Goal: Task Accomplishment & Management: Manage account settings

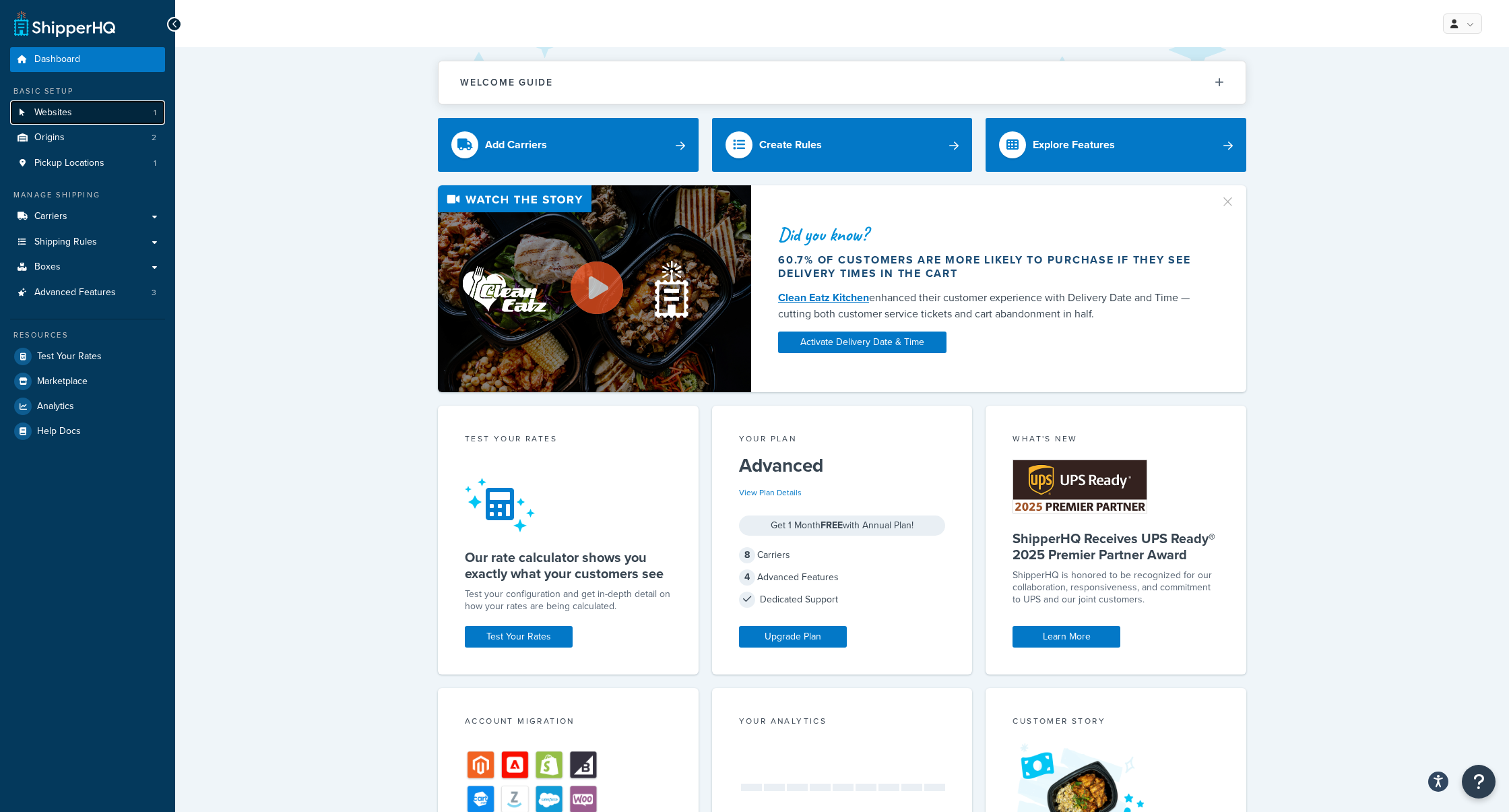
click at [96, 115] on link "Websites 1" at bounding box center [87, 112] width 155 height 25
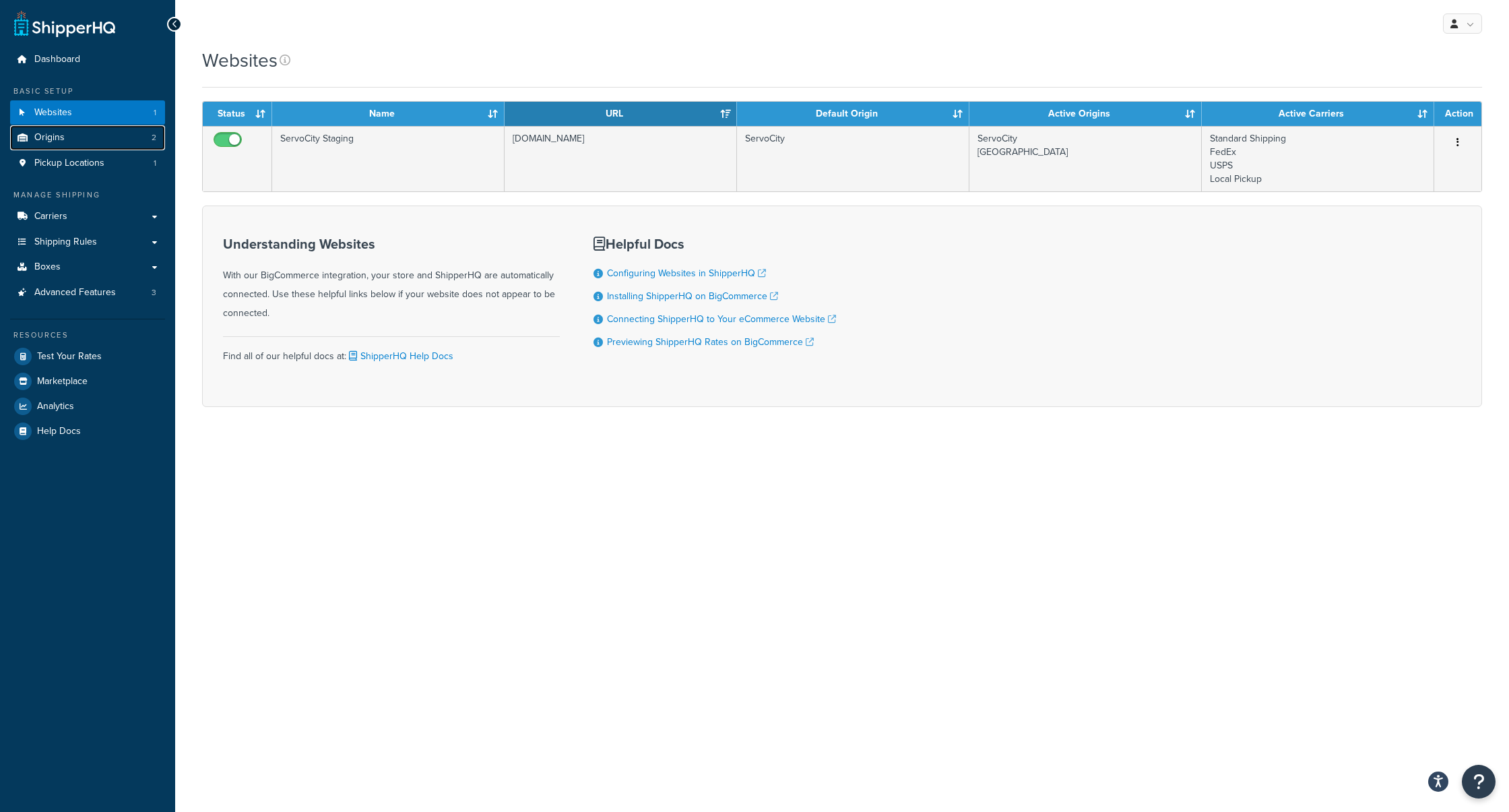
click at [108, 141] on link "Origins 2" at bounding box center [87, 137] width 155 height 25
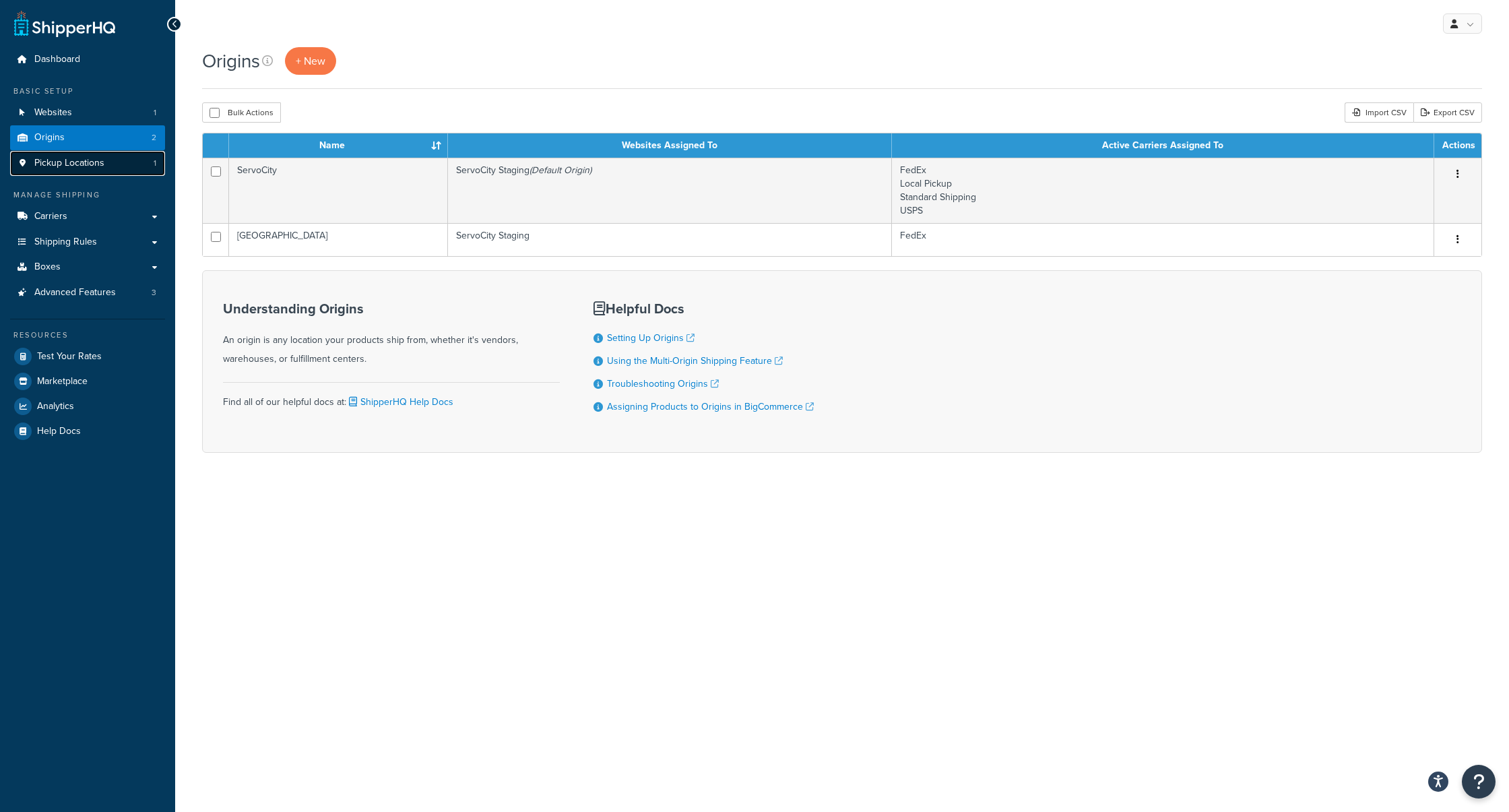
click at [108, 159] on link "Pickup Locations 1" at bounding box center [87, 163] width 155 height 25
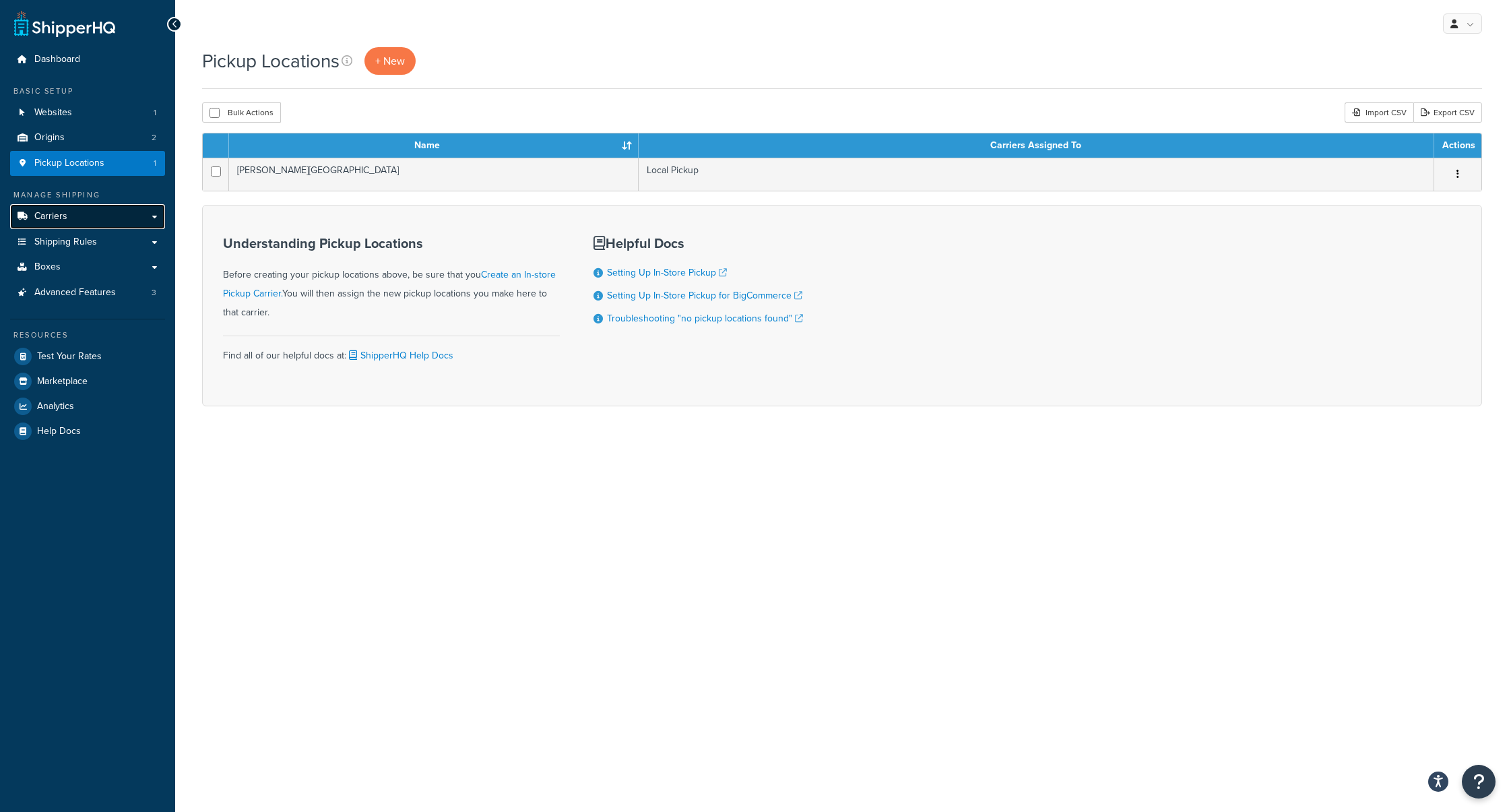
click at [93, 226] on link "Carriers" at bounding box center [87, 216] width 155 height 25
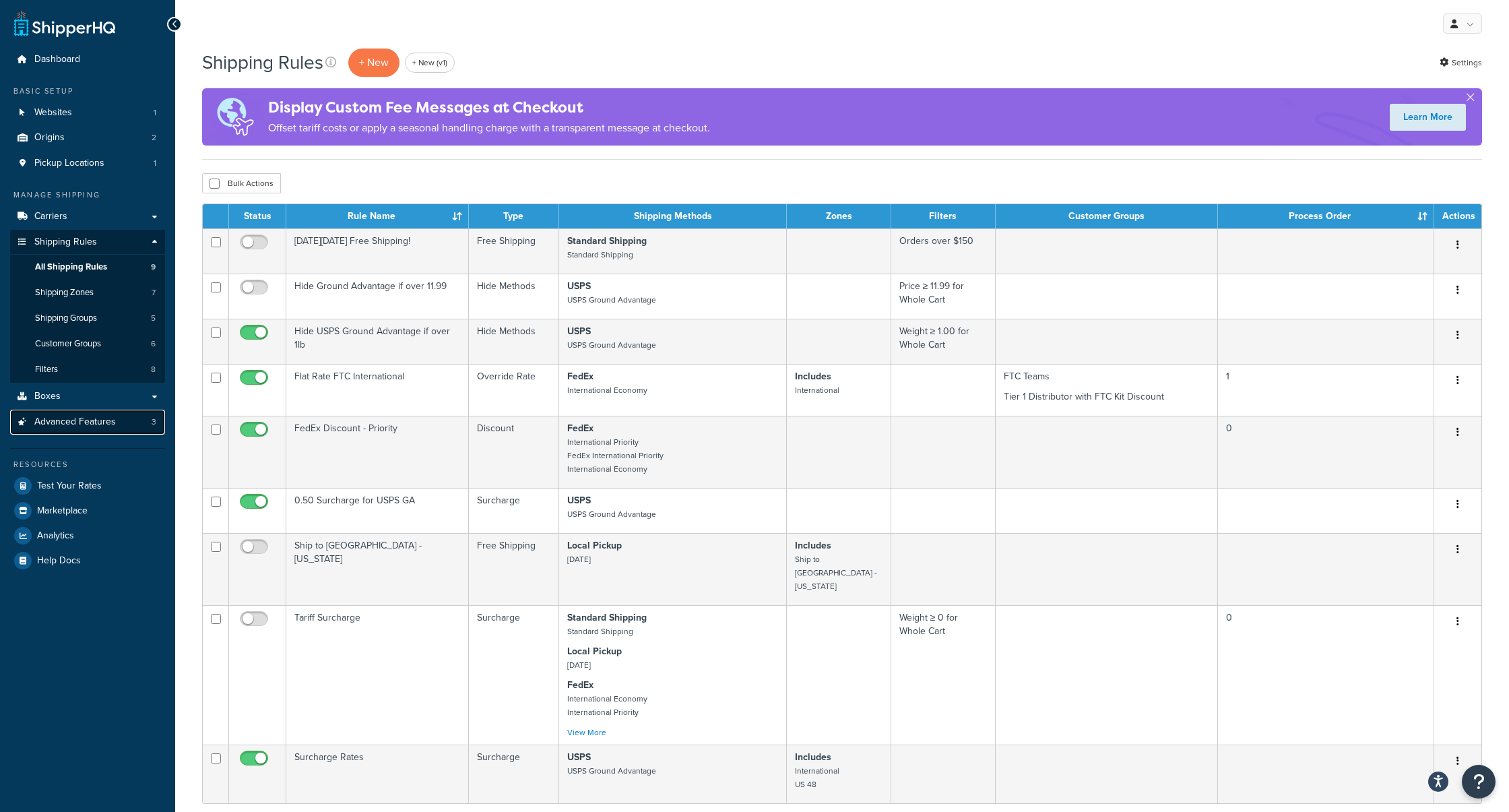
click at [108, 423] on span "Advanced Features" at bounding box center [74, 422] width 82 height 11
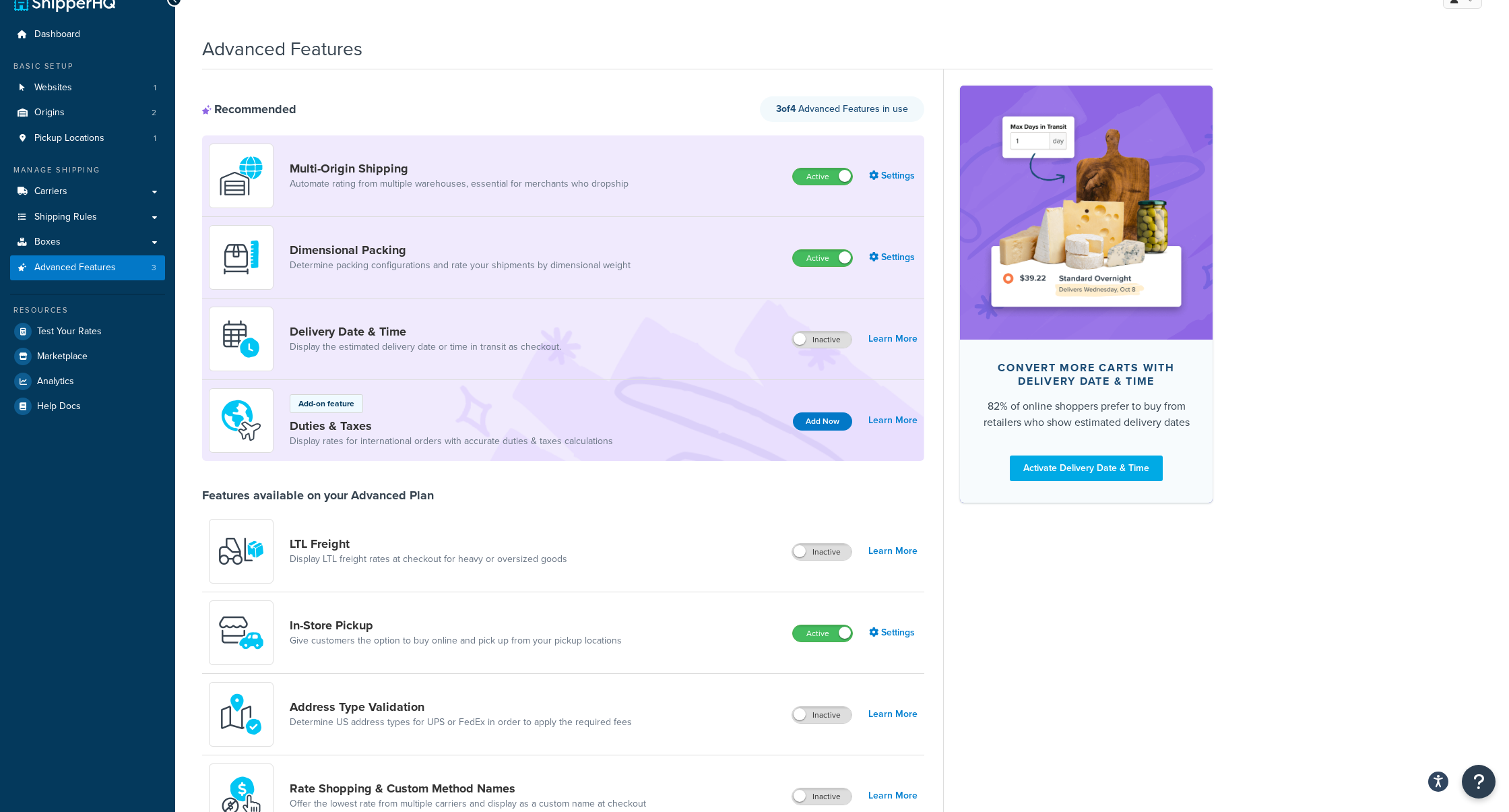
scroll to position [27, 0]
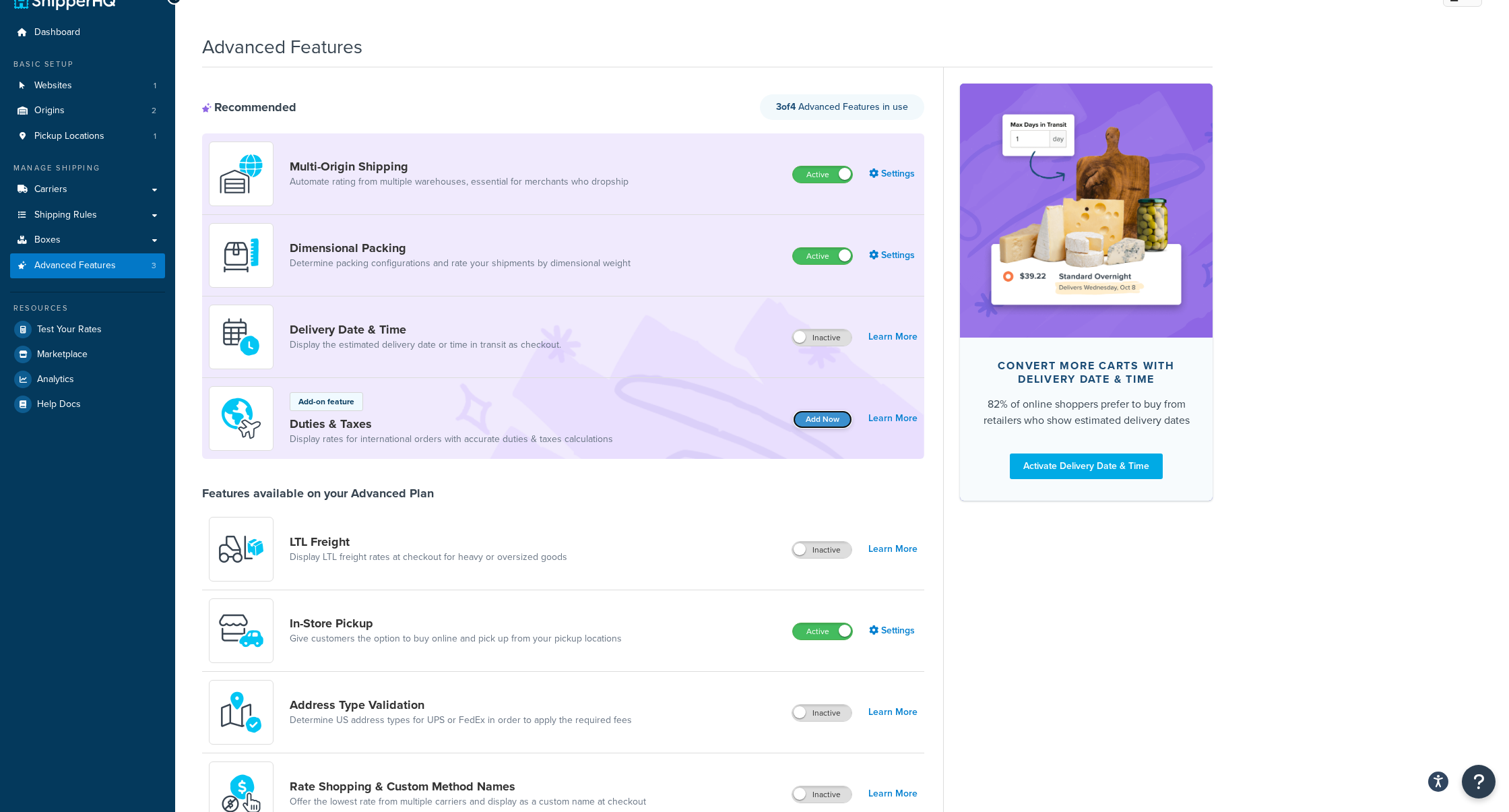
click at [827, 412] on button "Add Now" at bounding box center [823, 420] width 60 height 18
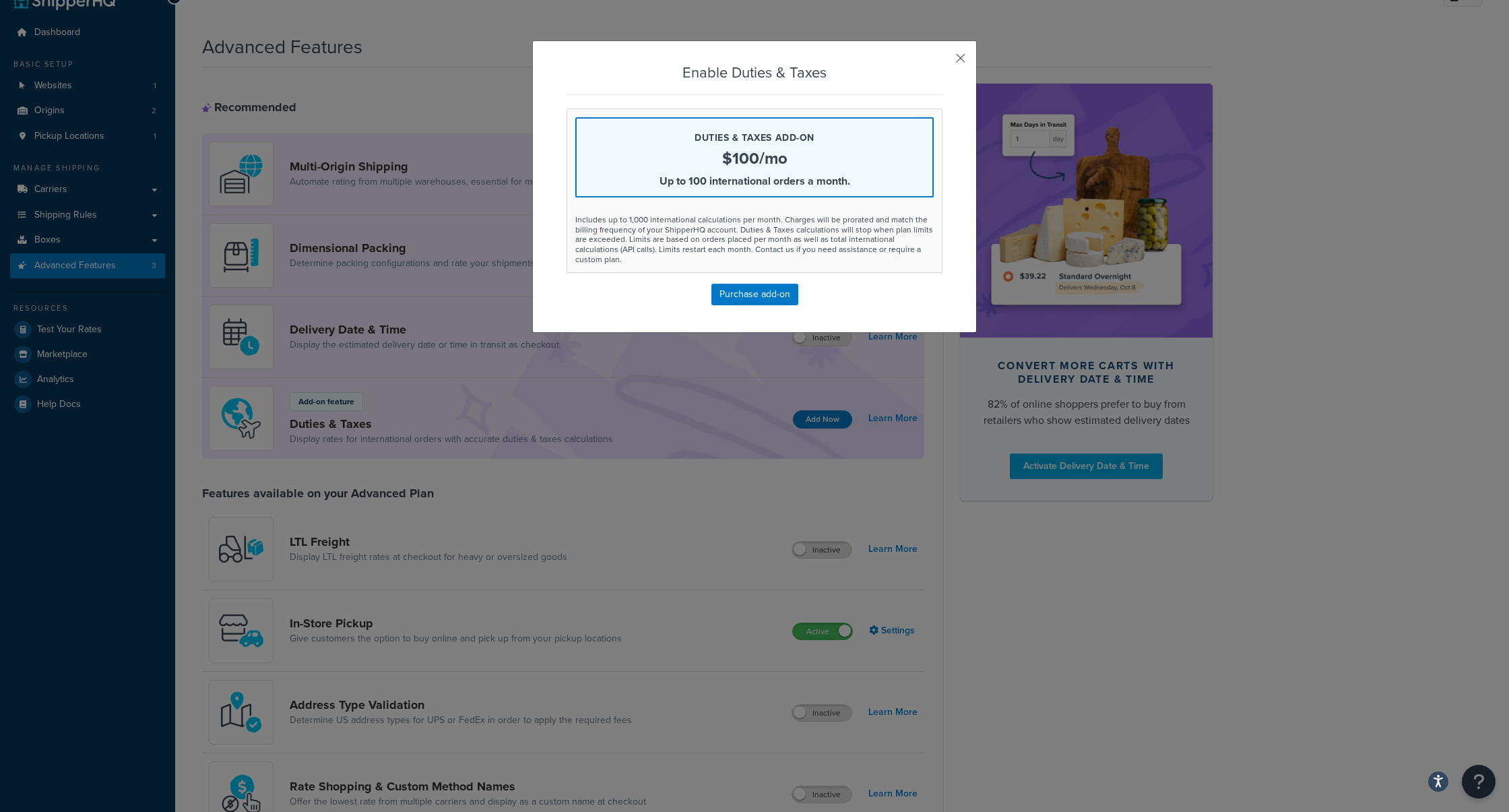
click at [943, 62] on button "button" at bounding box center [941, 63] width 4 height 4
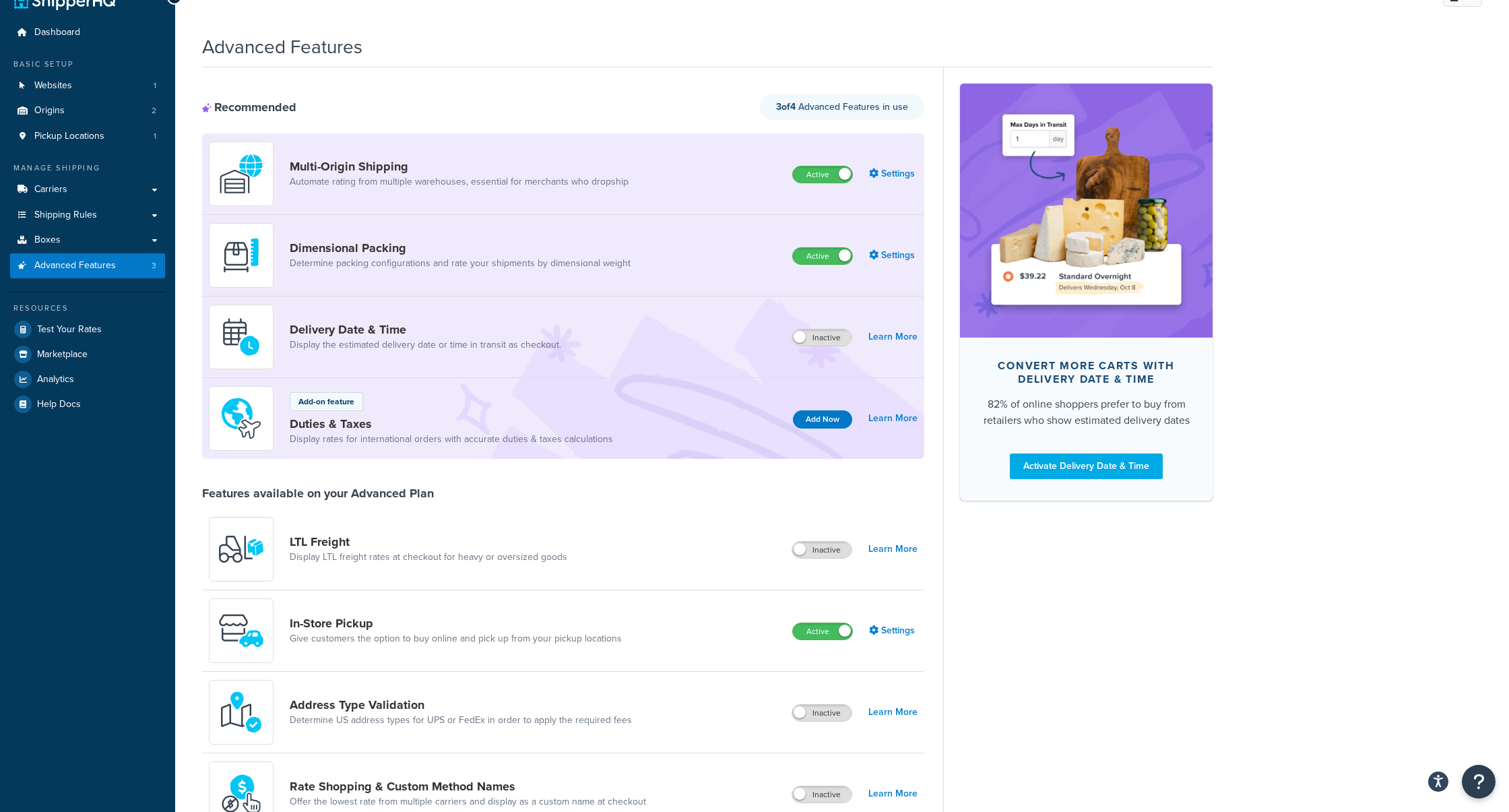
scroll to position [0, 0]
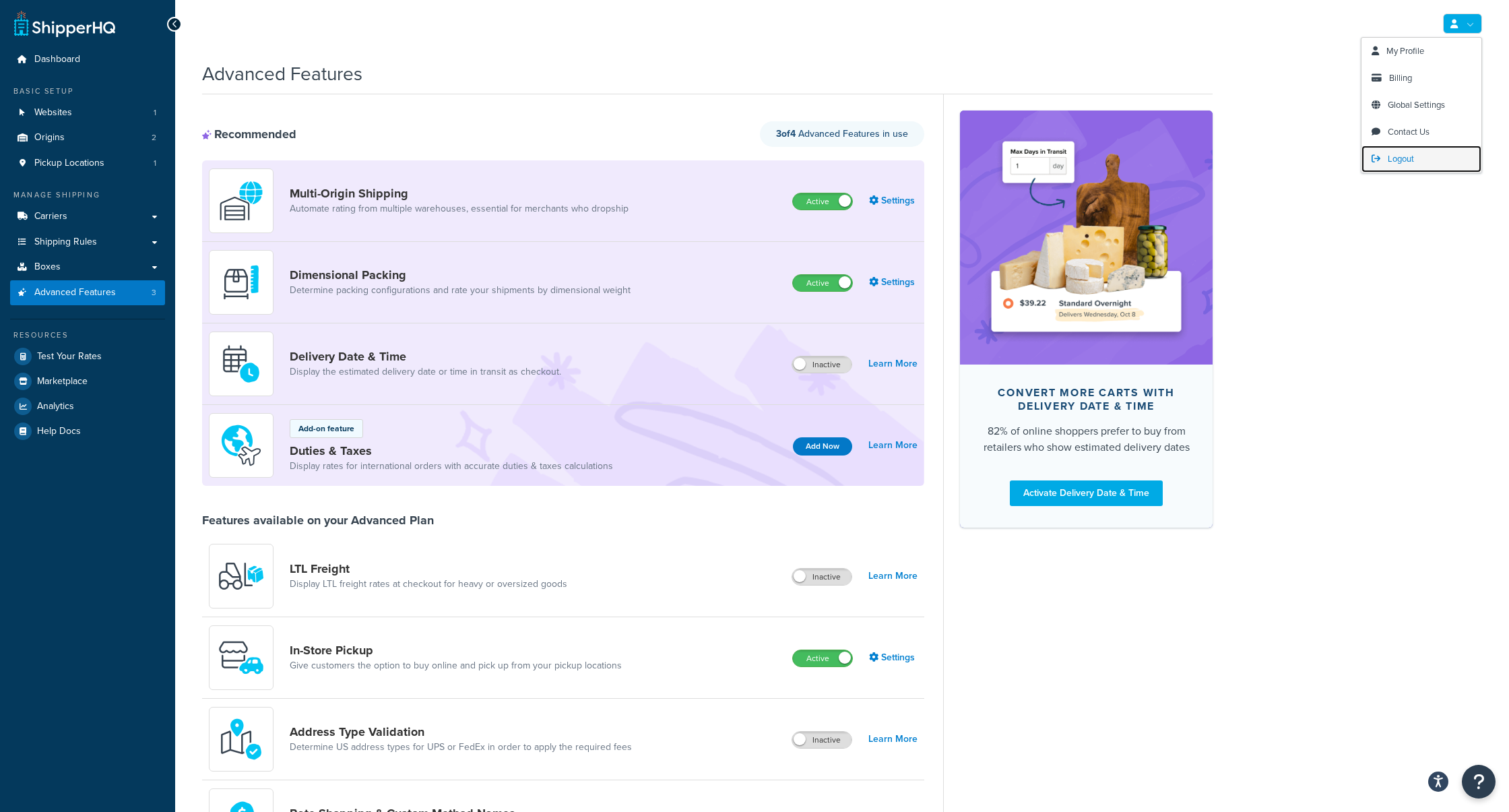
click at [1401, 158] on span "Logout" at bounding box center [1401, 159] width 27 height 13
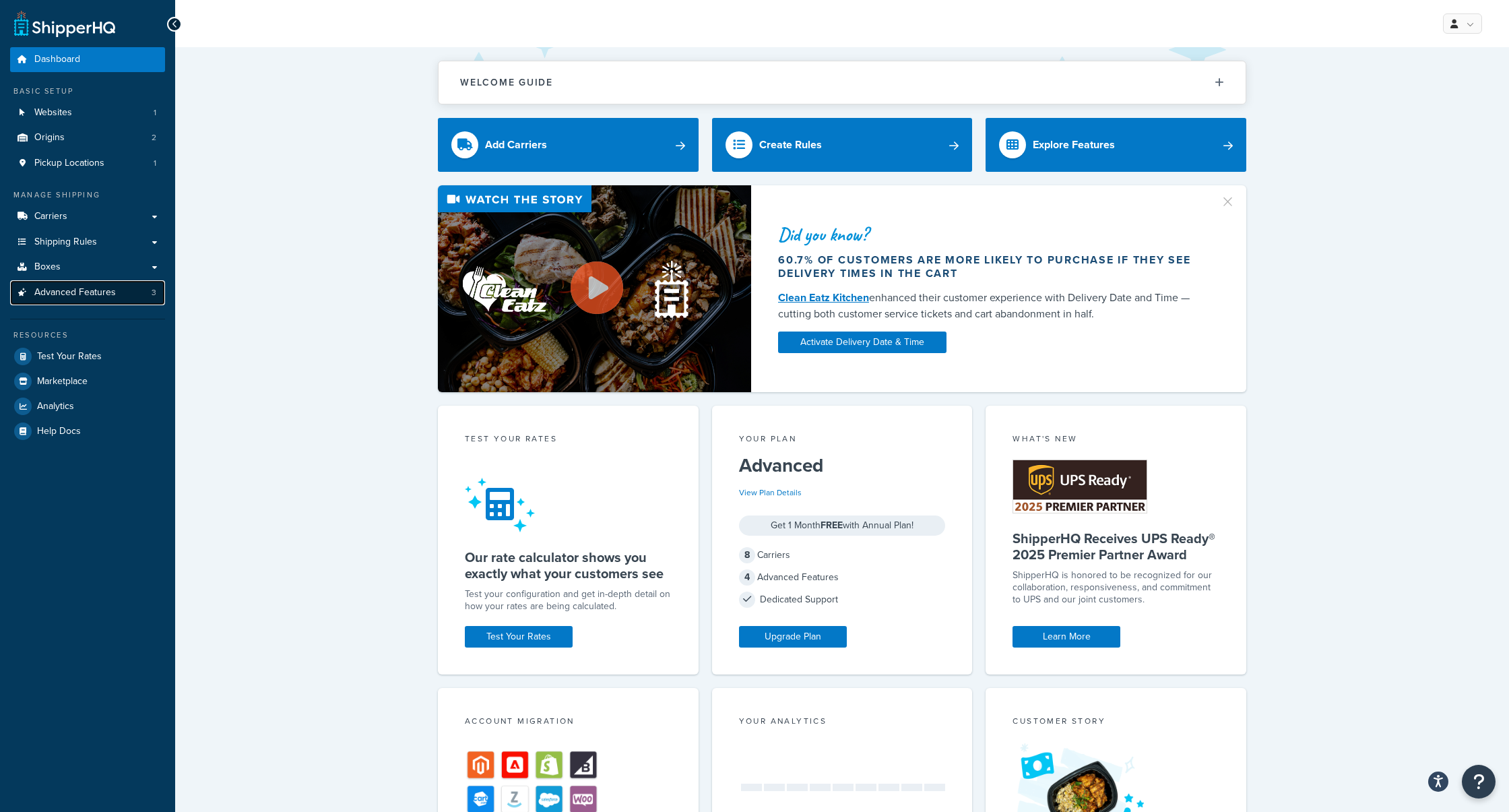
click at [73, 288] on span "Advanced Features" at bounding box center [74, 292] width 82 height 11
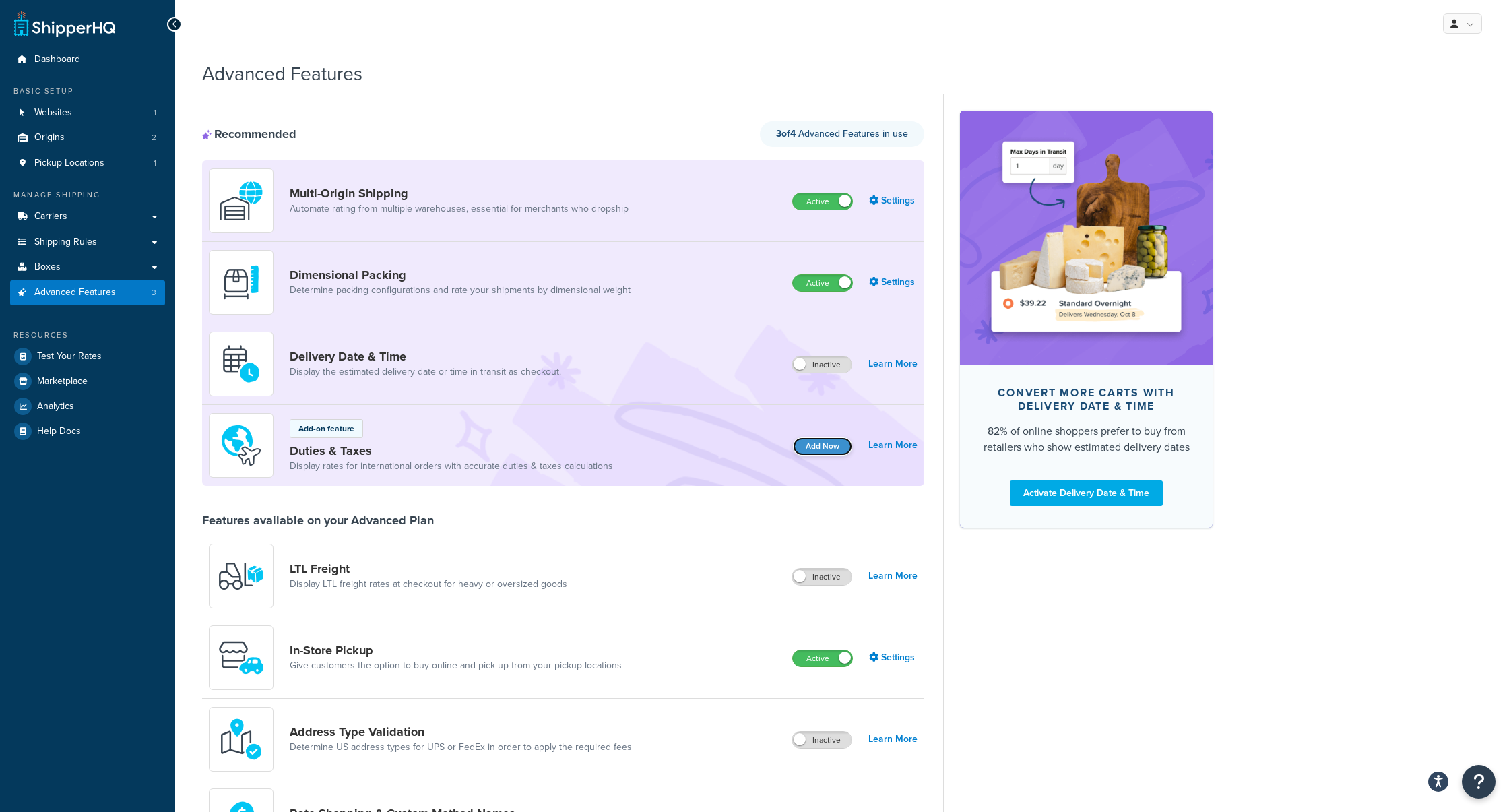
click at [833, 445] on button "Add Now" at bounding box center [823, 446] width 60 height 18
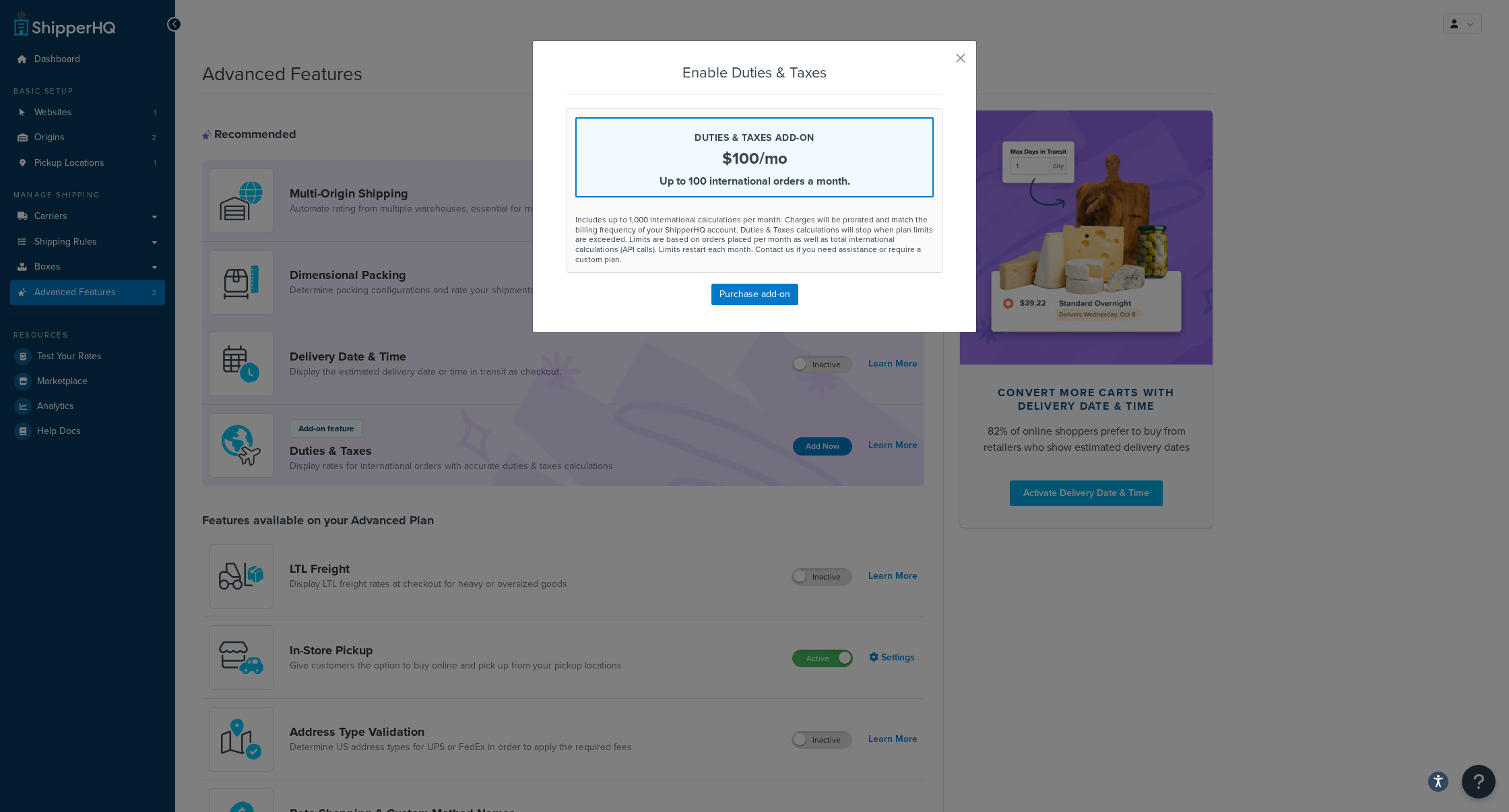
click at [953, 62] on div "Enable Duties & Taxes Duties & Taxes add-on $100/mo Up to 100 international ord…" at bounding box center [754, 186] width 445 height 292
click at [943, 62] on button "button" at bounding box center [941, 63] width 4 height 4
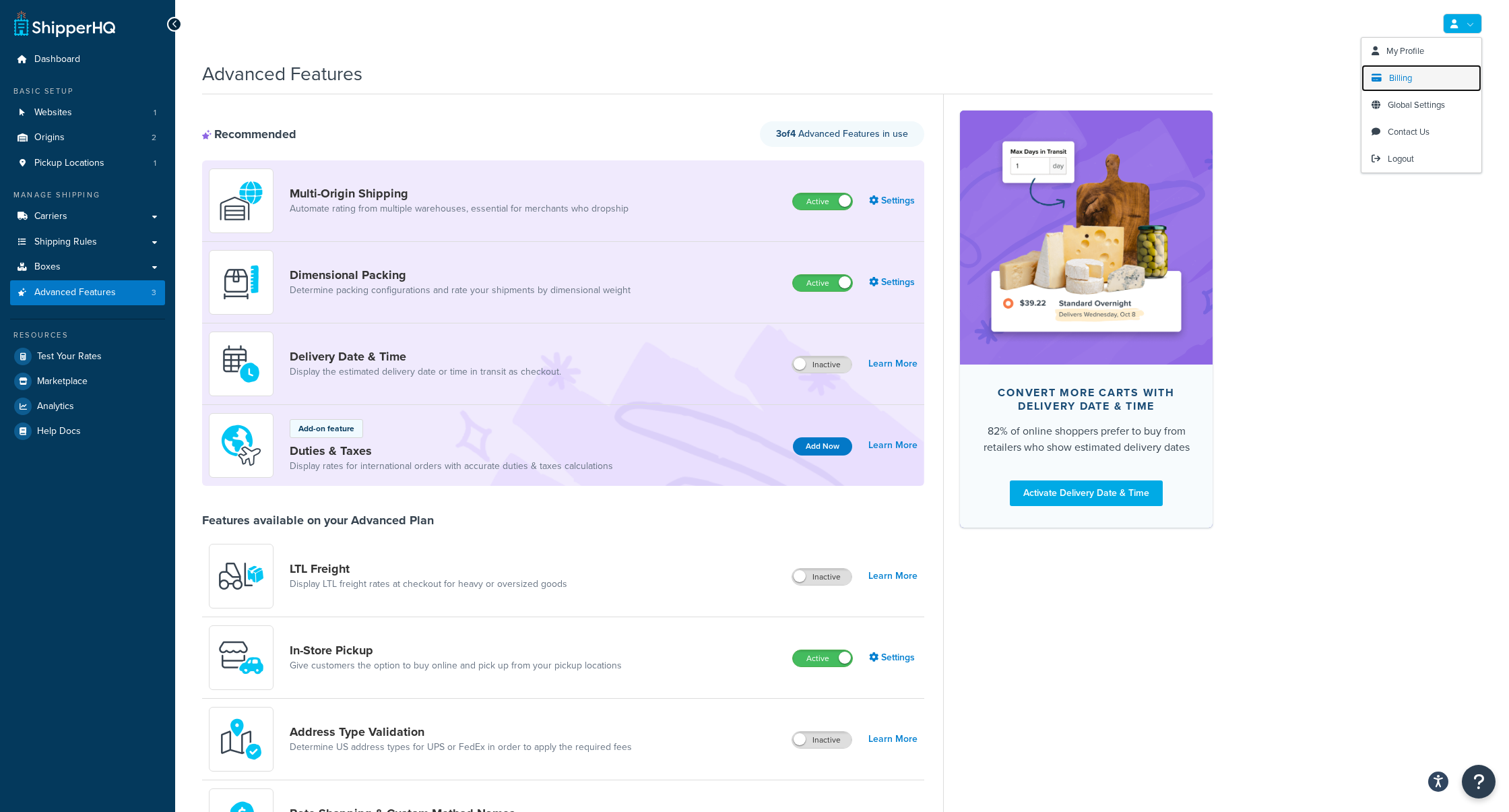
click at [1405, 79] on span "Billing" at bounding box center [1401, 78] width 23 height 13
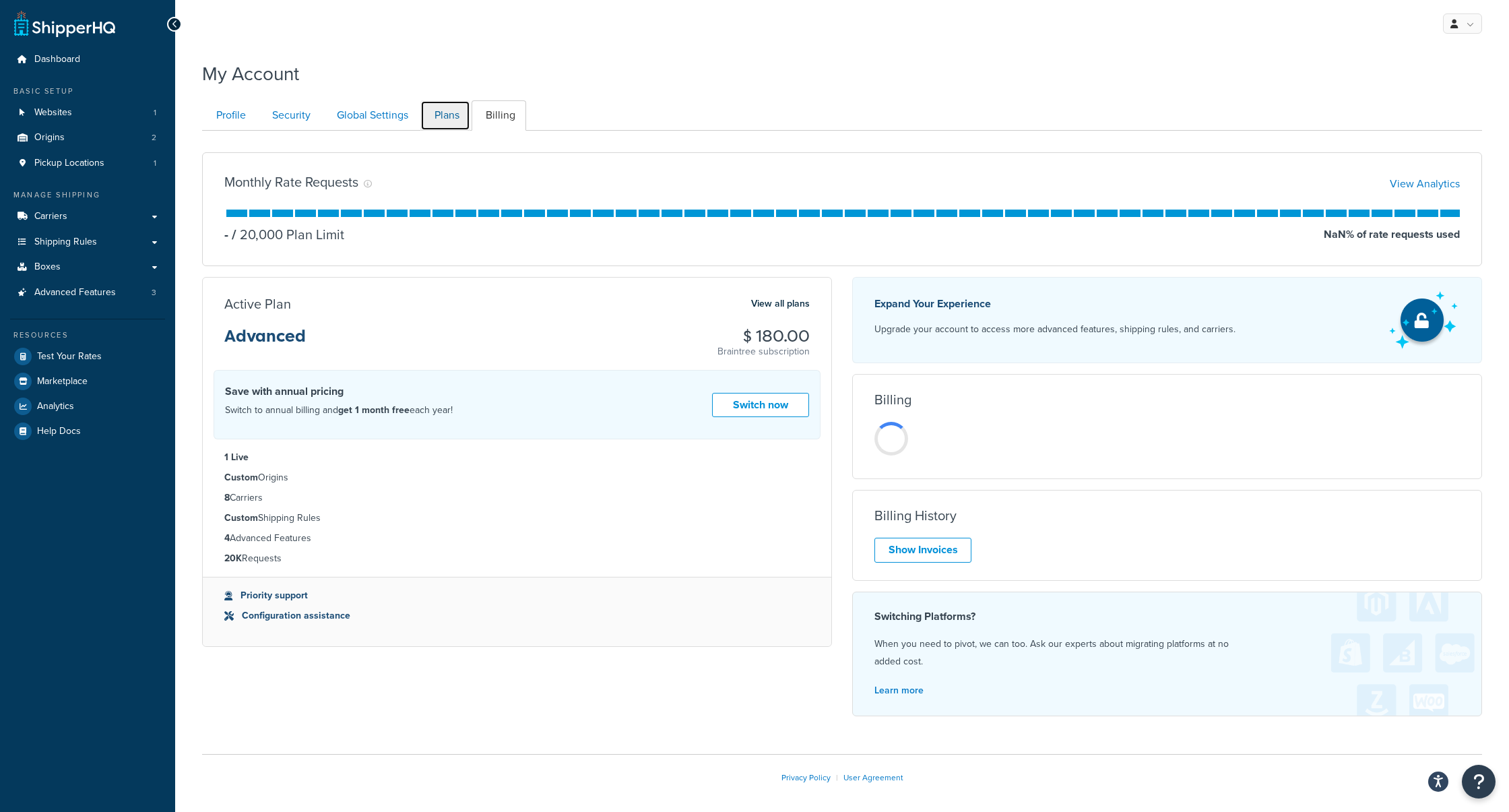
click at [431, 118] on link "Plans" at bounding box center [446, 115] width 50 height 30
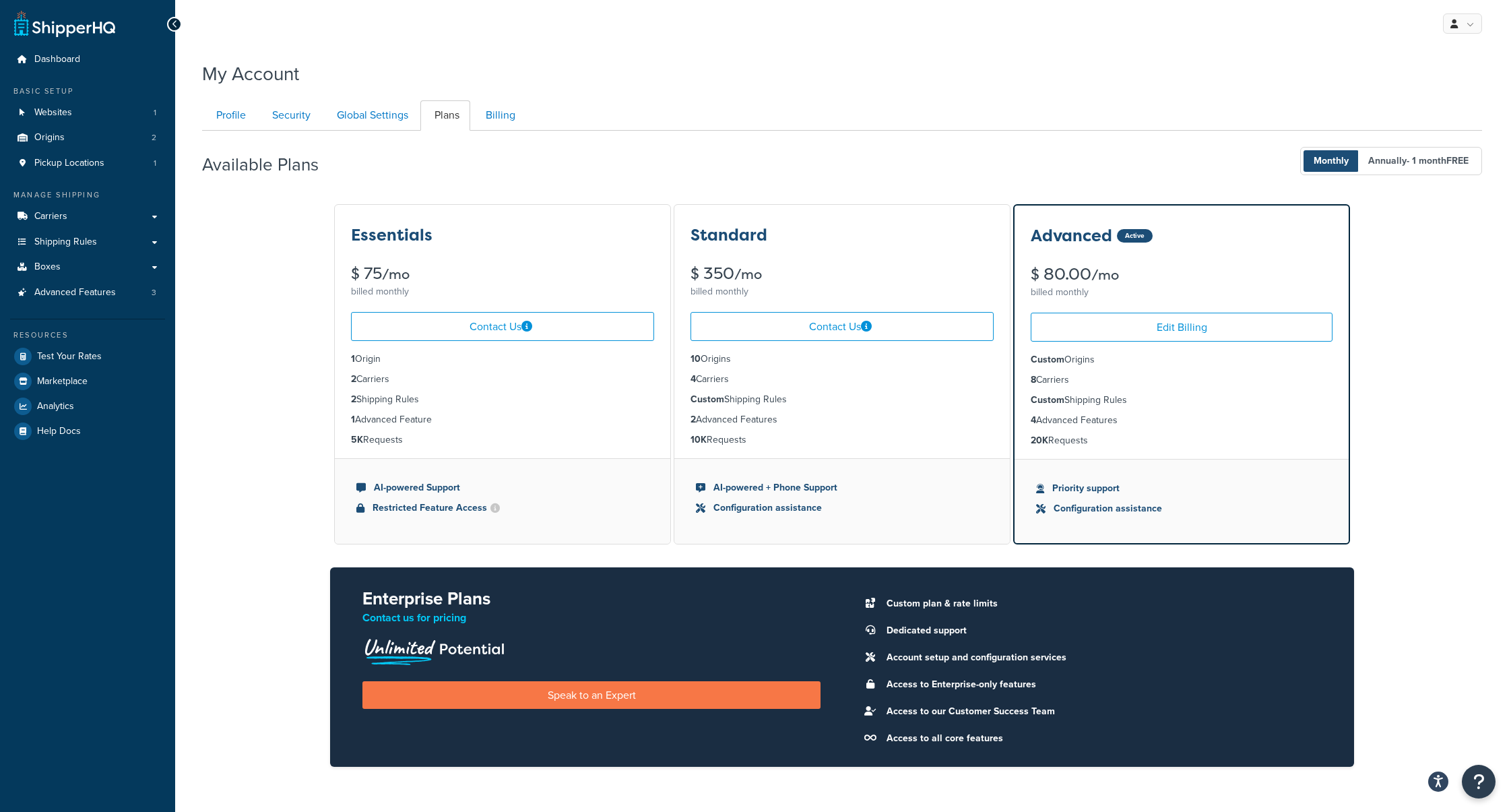
scroll to position [130, 0]
click at [90, 290] on span "Advanced Features" at bounding box center [74, 292] width 82 height 11
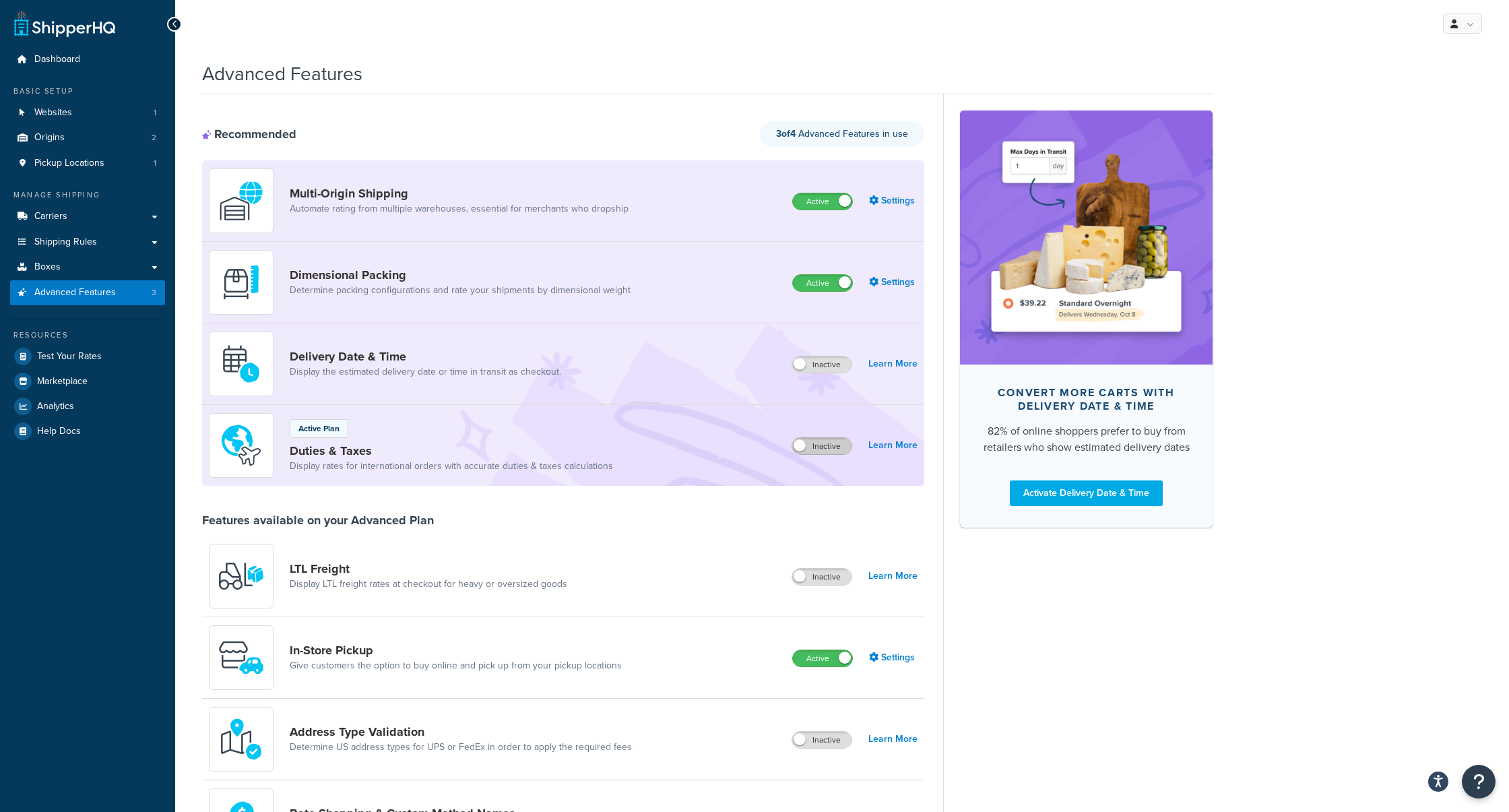
click at [819, 441] on label "Inactive" at bounding box center [822, 446] width 60 height 17
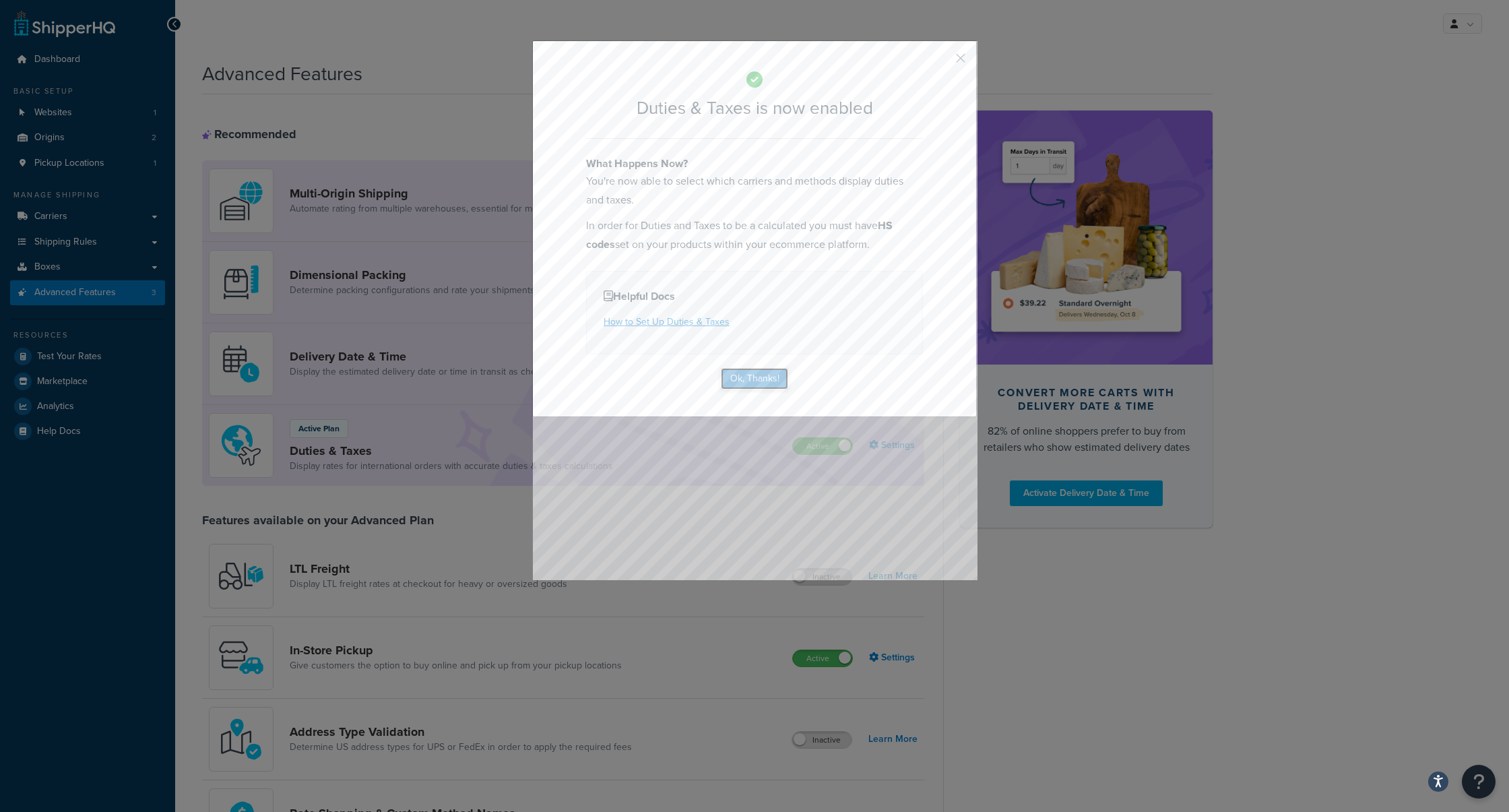
click at [754, 382] on button "Ok, Thanks!" at bounding box center [754, 378] width 67 height 21
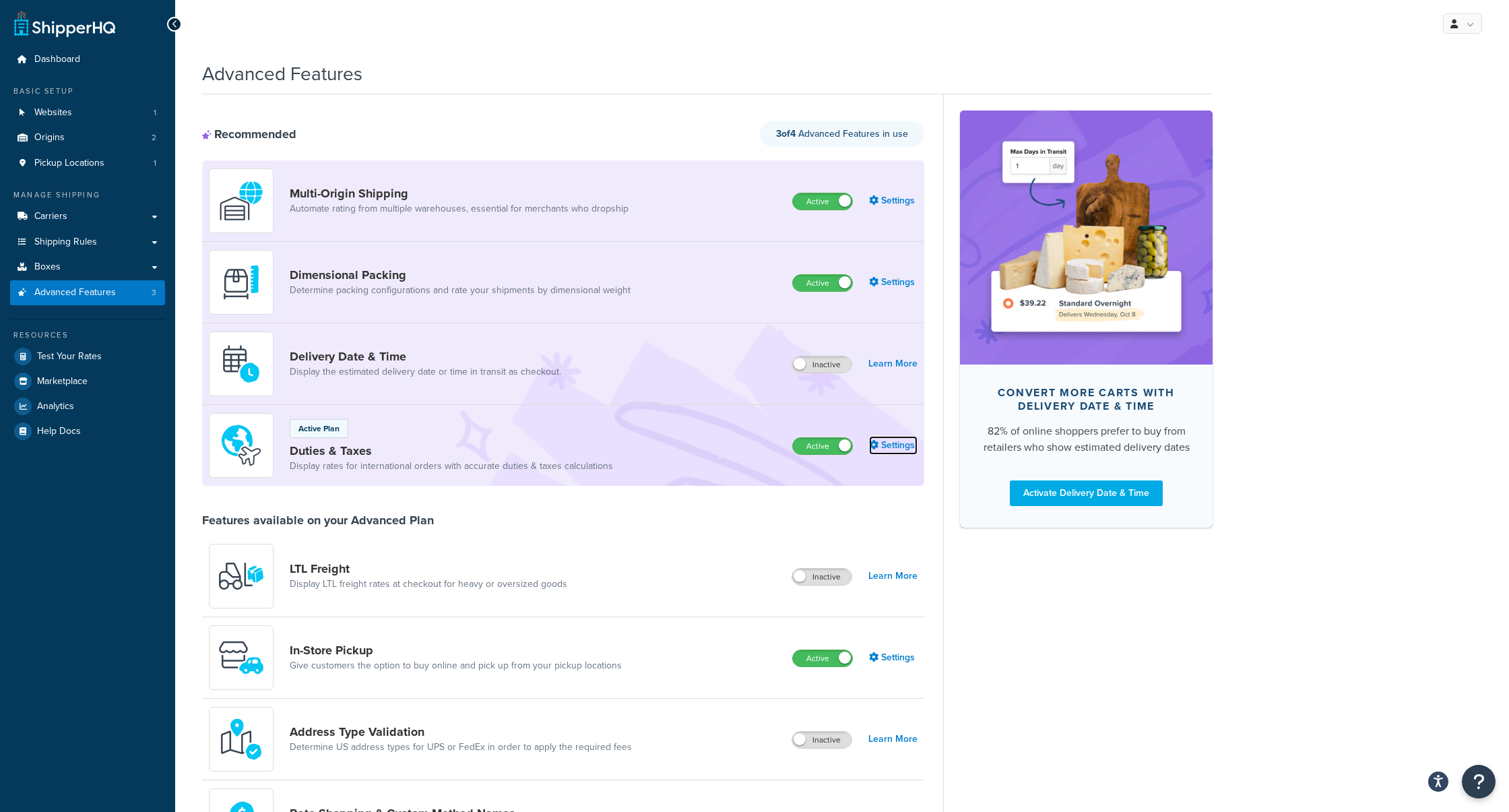
click at [885, 453] on link "Settings" at bounding box center [893, 445] width 49 height 19
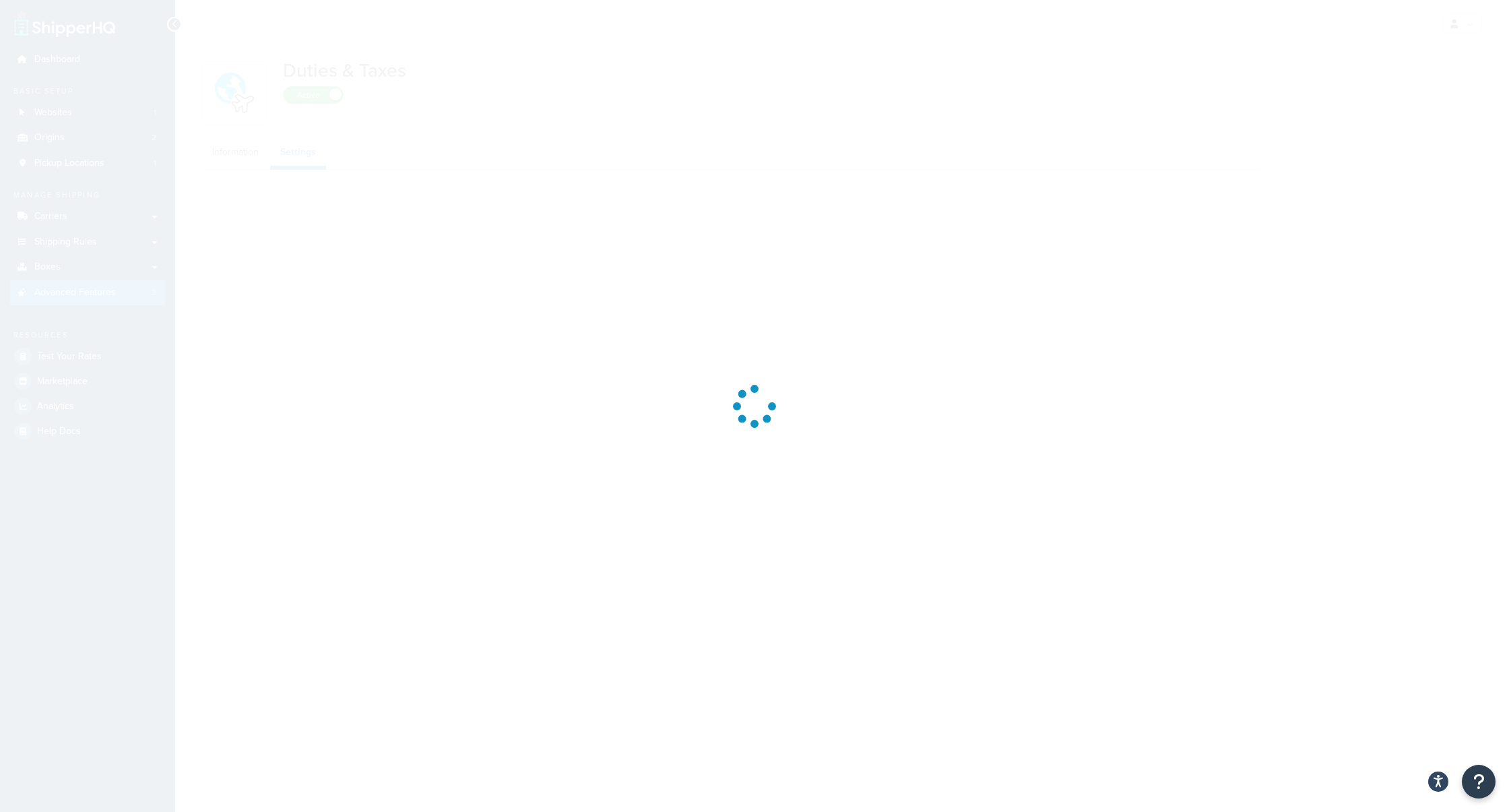
select select "N/A"
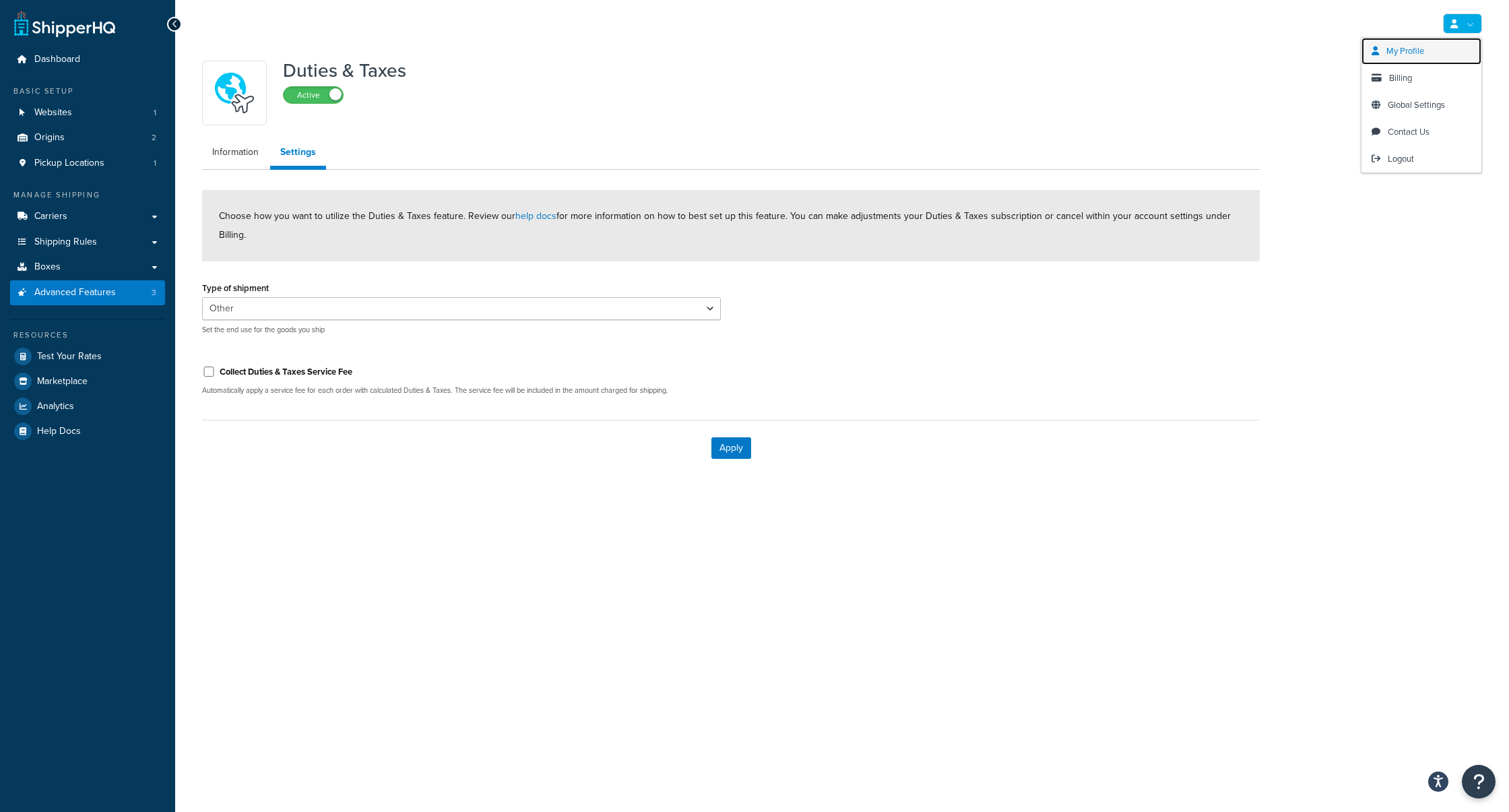
click at [1421, 62] on link "My Profile" at bounding box center [1422, 51] width 120 height 27
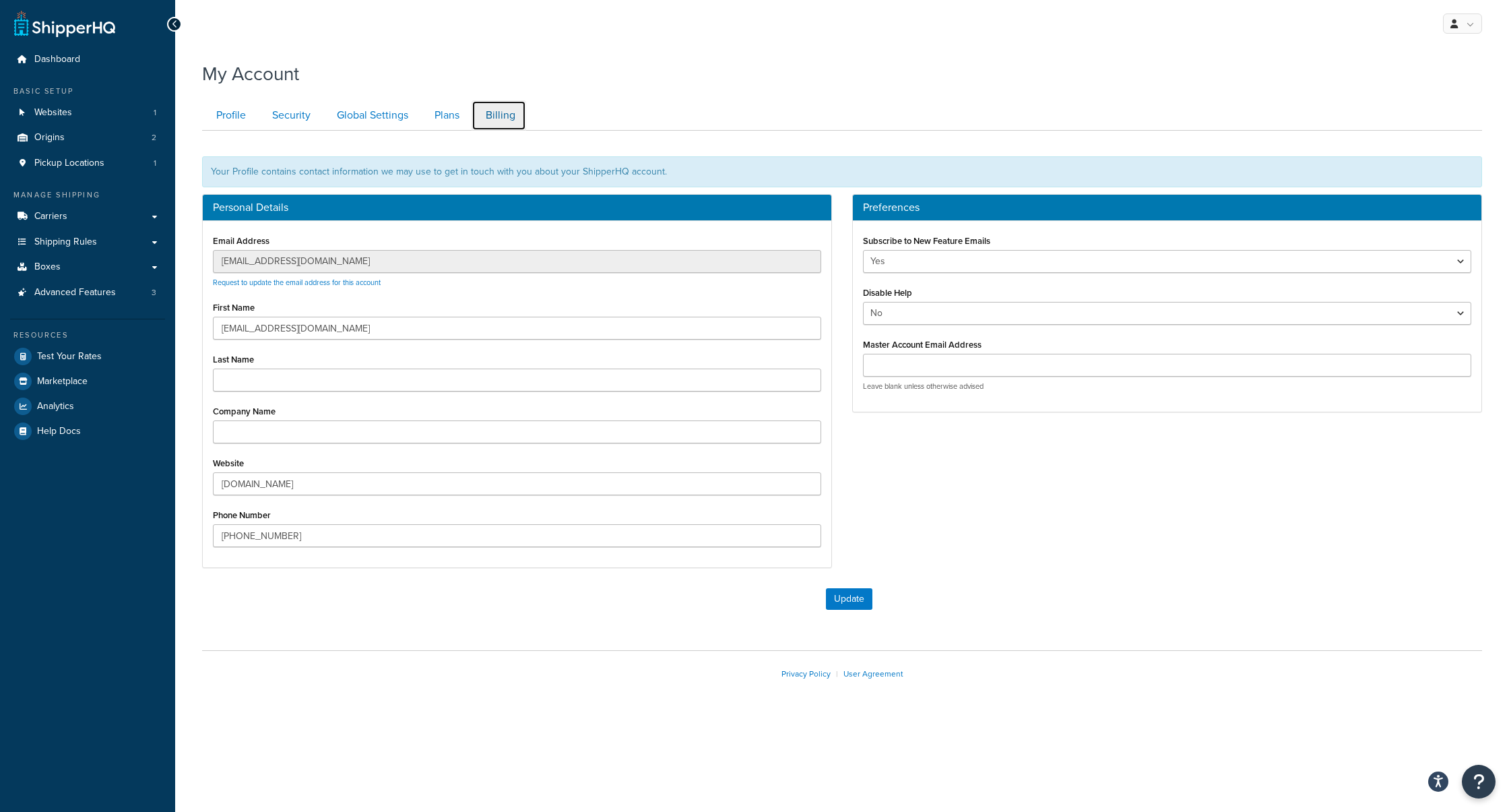
click at [499, 118] on link "Billing" at bounding box center [498, 115] width 54 height 30
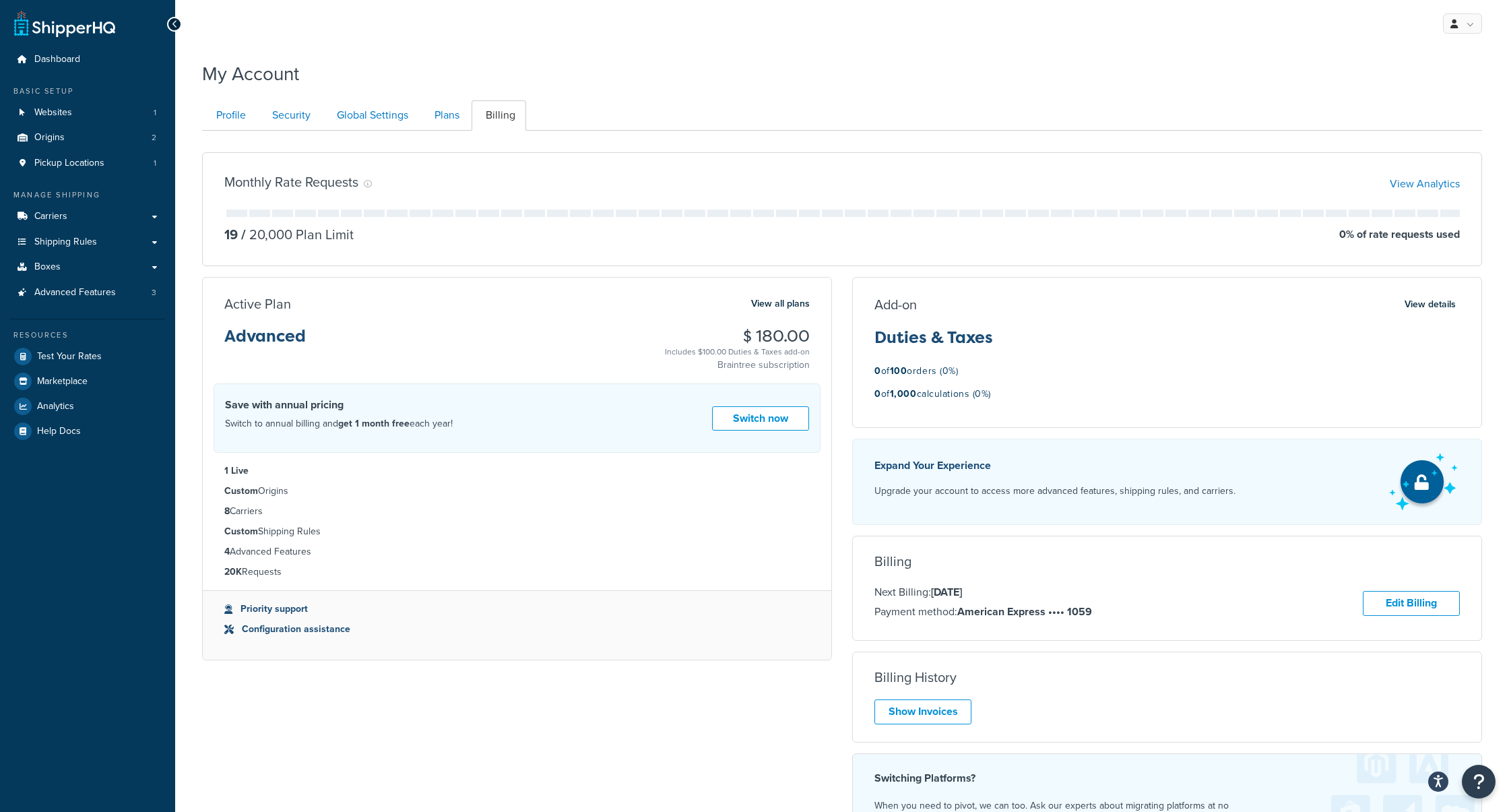
scroll to position [130, 0]
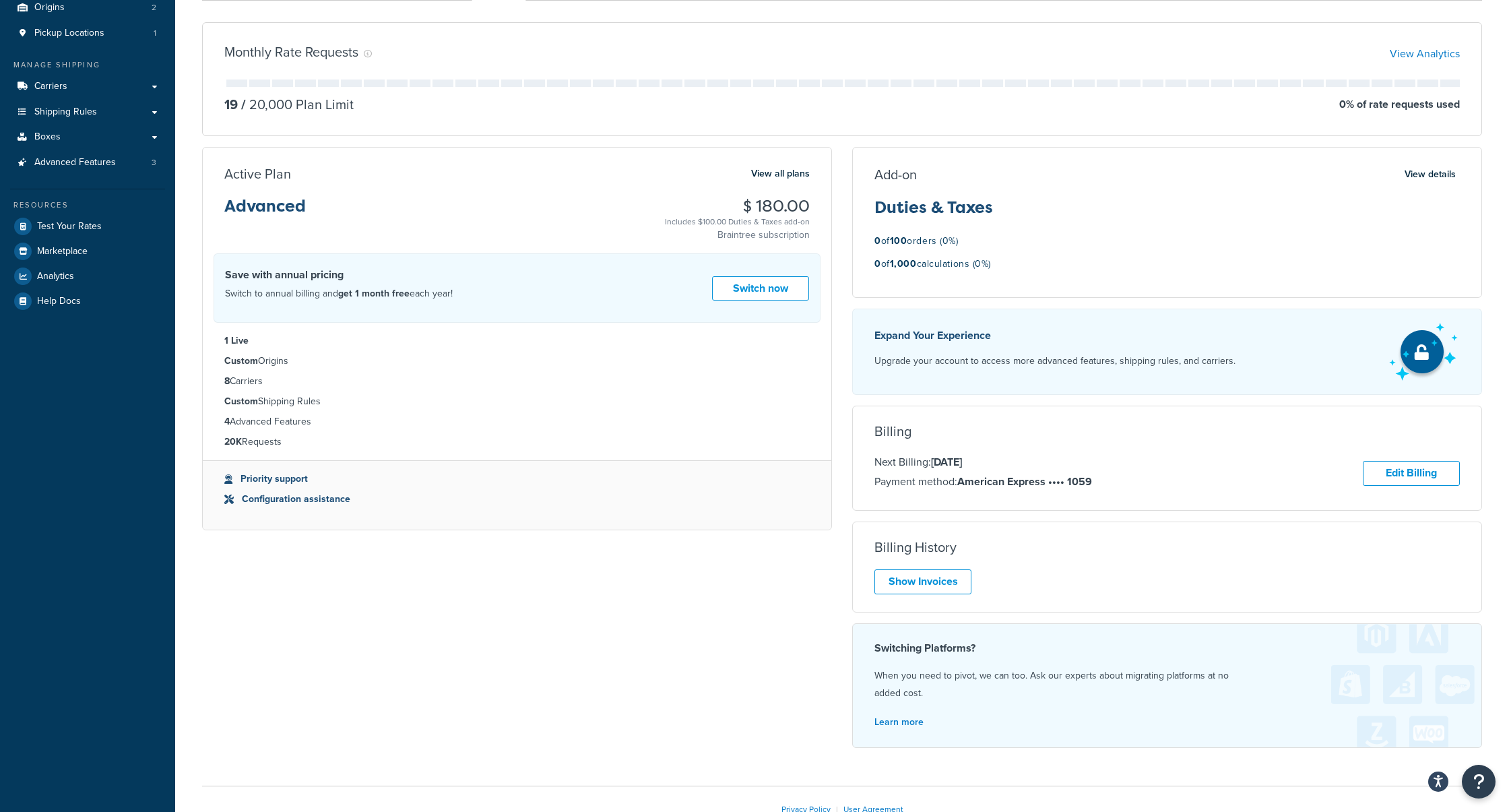
drag, startPoint x: 675, startPoint y: 220, endPoint x: 784, endPoint y: 231, distance: 109.6
click at [784, 231] on div "Includes $100.00 Duties & Taxes add-on Braintree subscription" at bounding box center [738, 228] width 145 height 27
click at [784, 231] on p "Braintree subscription" at bounding box center [738, 235] width 145 height 14
